Goal: Task Accomplishment & Management: Use online tool/utility

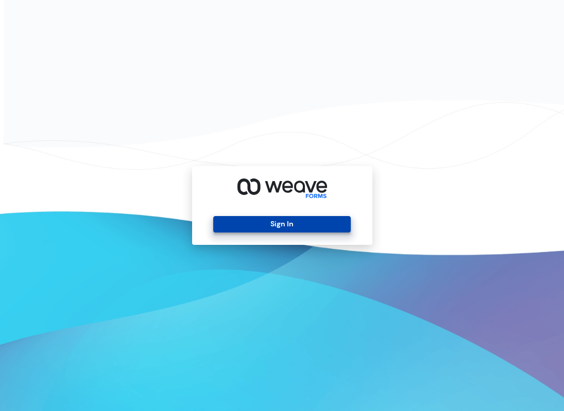
click at [319, 220] on button "Sign In" at bounding box center [281, 224] width 137 height 16
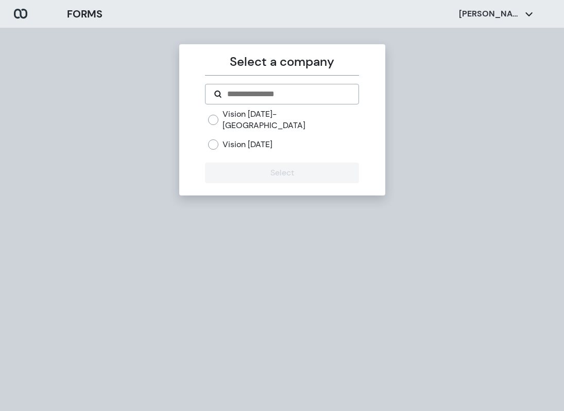
click at [279, 112] on label "Vision [DATE]- [GEOGRAPHIC_DATA]" at bounding box center [290, 120] width 136 height 22
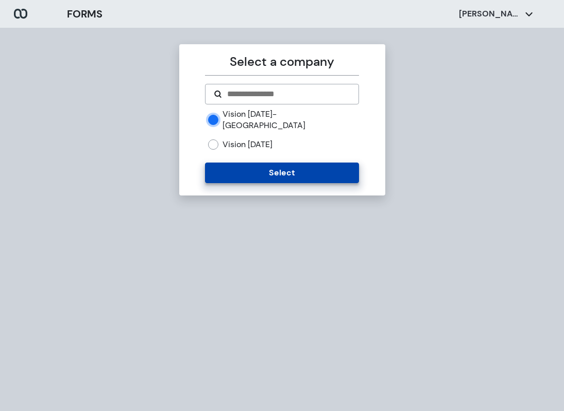
click at [264, 163] on button "Select" at bounding box center [282, 173] width 154 height 21
